Goal: Transaction & Acquisition: Purchase product/service

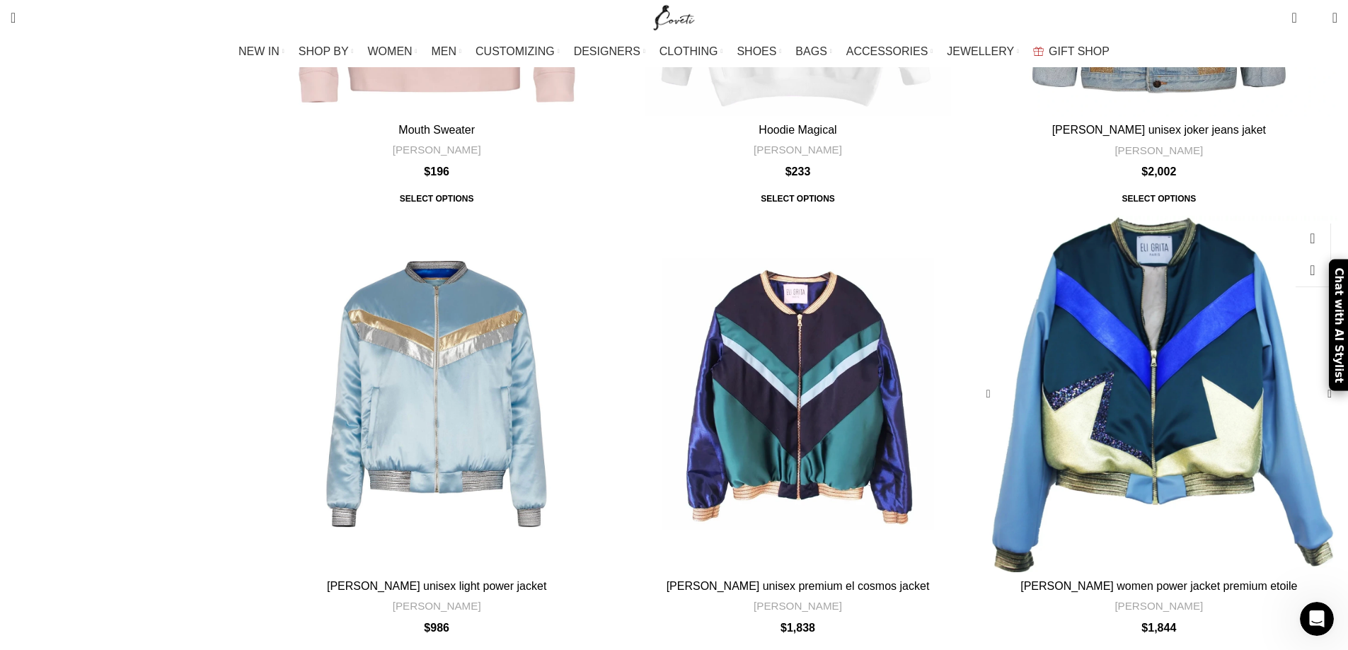
scroll to position [4314, 0]
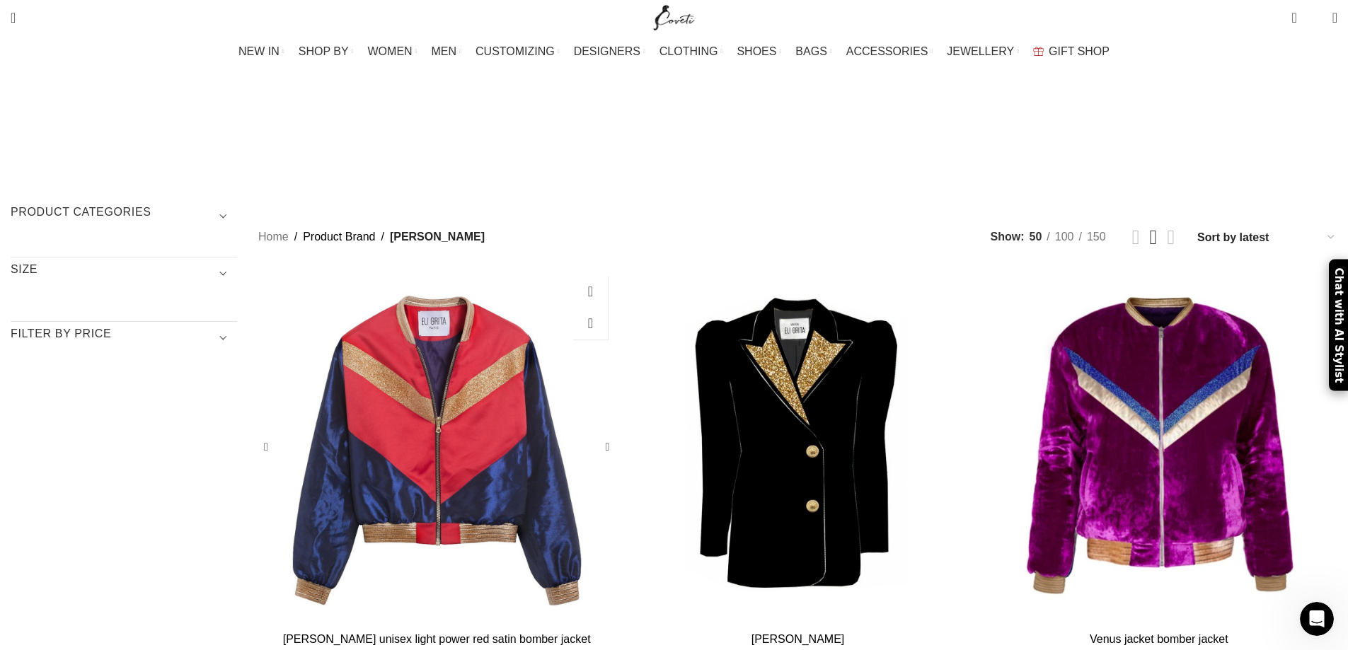
click at [615, 294] on div "Eli Grita unisex light power red satin bomber jacket" at bounding box center [555, 447] width 119 height 357
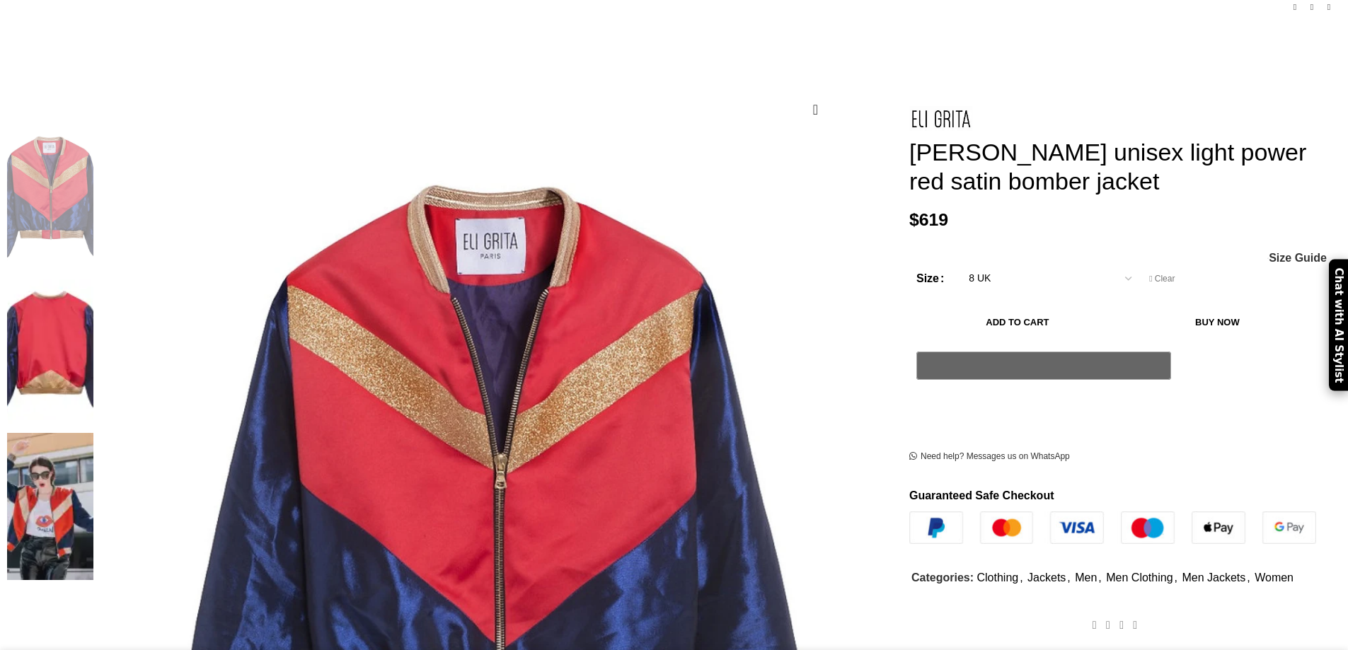
scroll to position [163, 0]
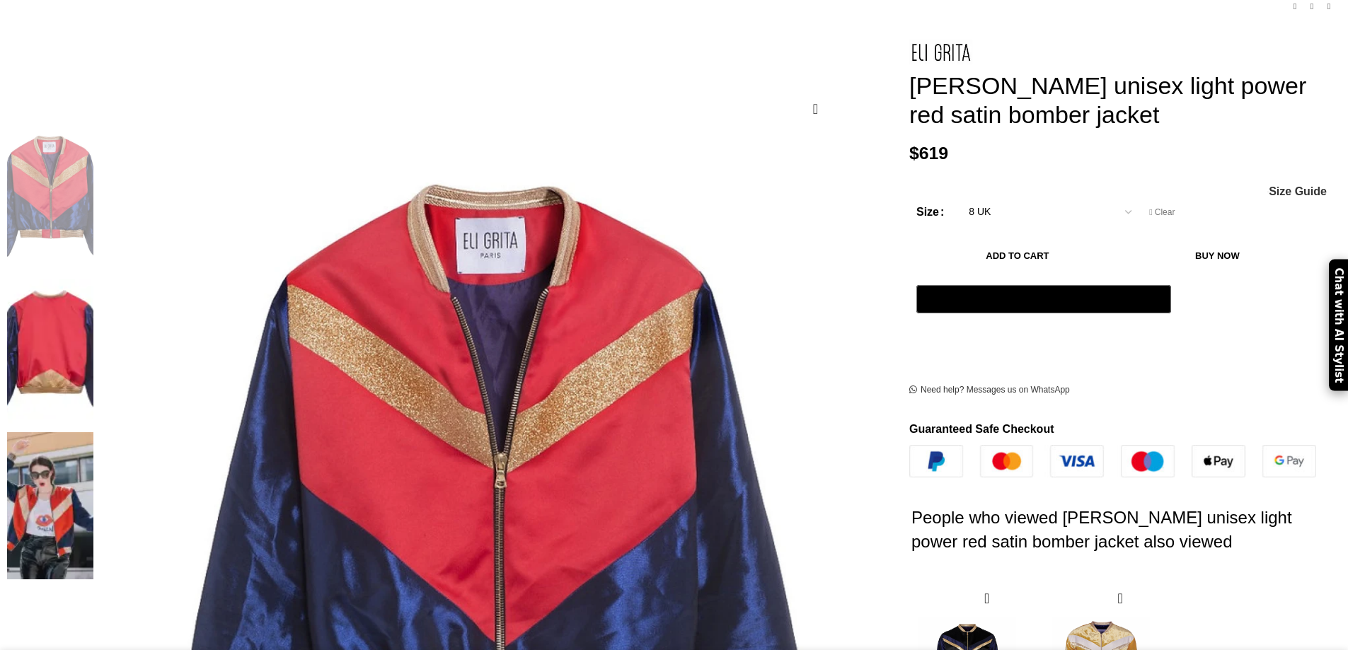
click at [93, 279] on img at bounding box center [50, 352] width 86 height 147
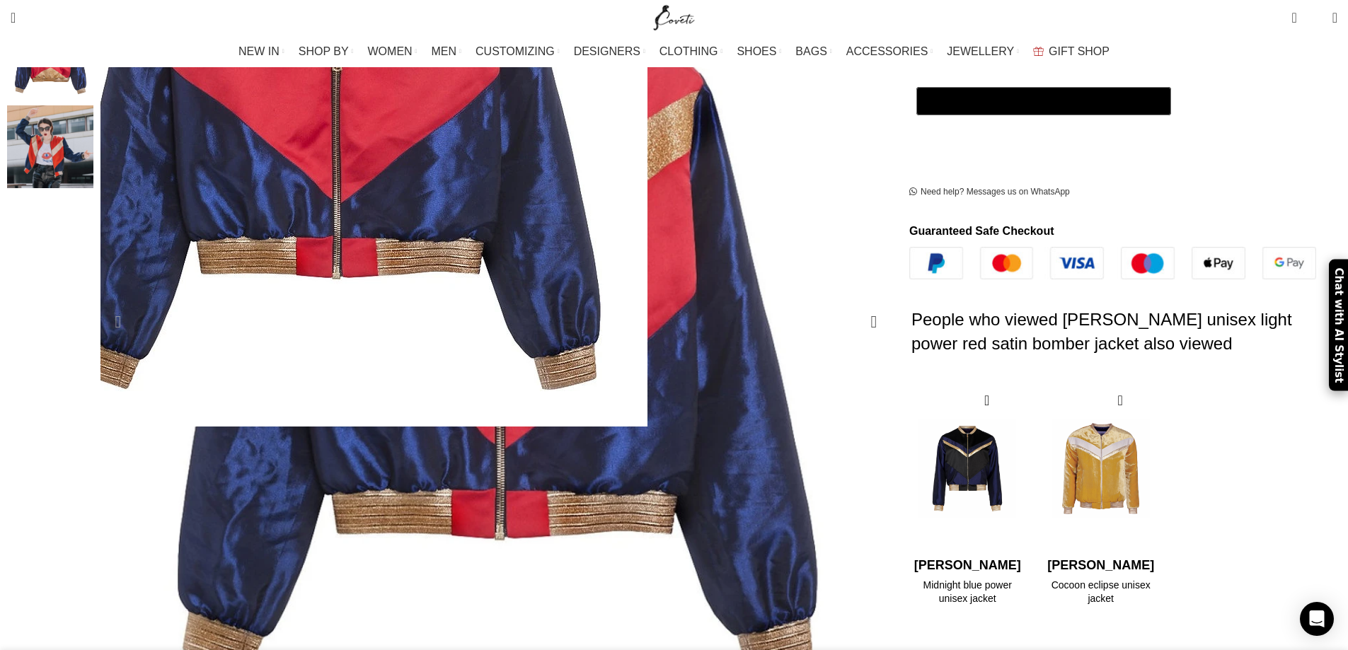
scroll to position [364, 0]
